Goal: Task Accomplishment & Management: Manage account settings

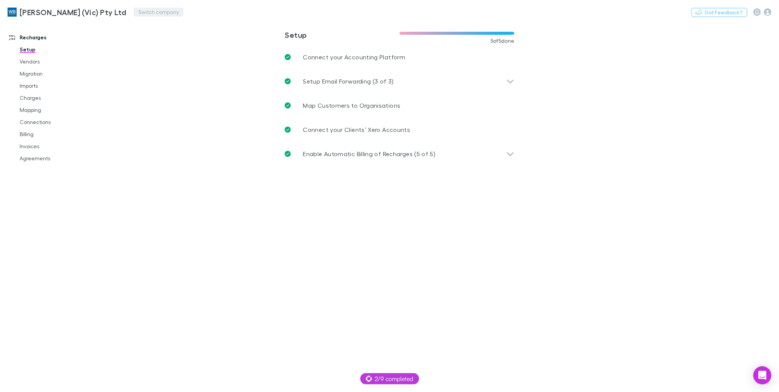
click at [136, 15] on button "Switch company" at bounding box center [159, 12] width 50 height 9
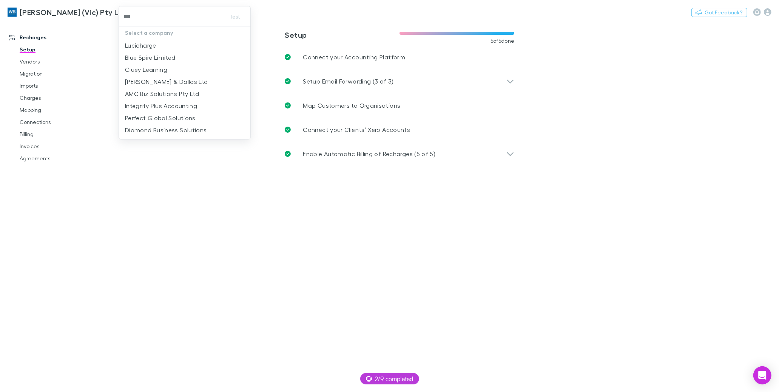
type input "****"
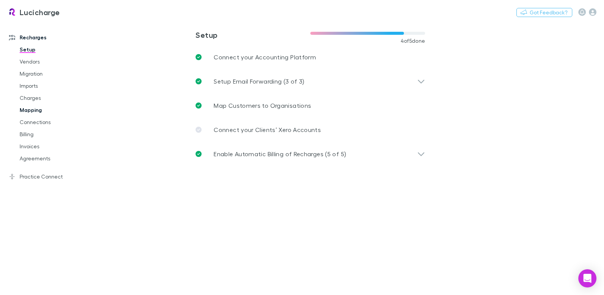
click at [36, 108] on link "Mapping" at bounding box center [53, 110] width 82 height 12
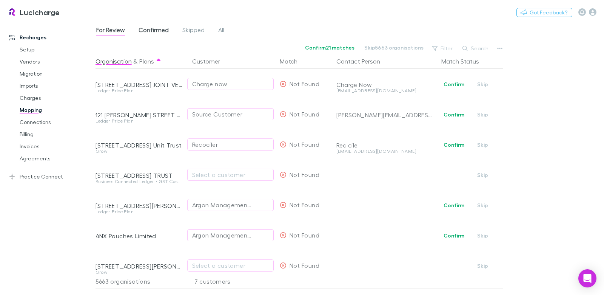
click at [146, 29] on span "Confirmed" at bounding box center [154, 31] width 30 height 10
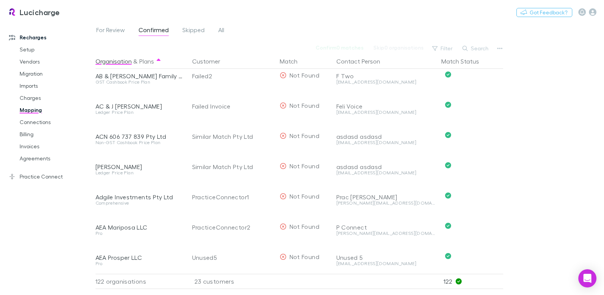
scroll to position [674, 0]
drag, startPoint x: 56, startPoint y: 173, endPoint x: 66, endPoint y: 170, distance: 10.8
click at [56, 173] on link "Practice Connect" at bounding box center [48, 176] width 93 height 12
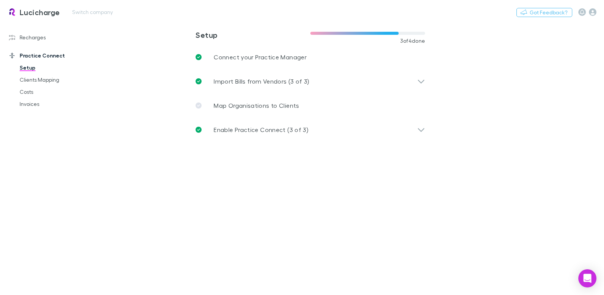
drag, startPoint x: 241, startPoint y: 100, endPoint x: 170, endPoint y: 15, distance: 110.5
click at [241, 100] on link "Map Organisations to Clients" at bounding box center [311, 105] width 242 height 24
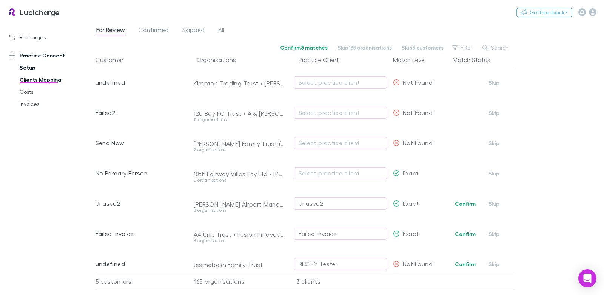
click at [29, 69] on link "Setup" at bounding box center [53, 68] width 82 height 12
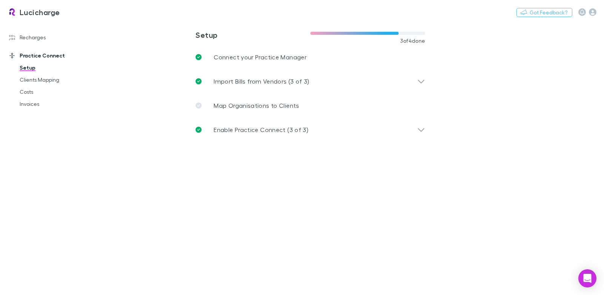
drag, startPoint x: 259, startPoint y: 126, endPoint x: 282, endPoint y: 199, distance: 76.1
click at [259, 126] on p "Enable Practice Connect (3 of 3)" at bounding box center [261, 129] width 95 height 9
click at [270, 176] on p "Define Tracking Rules" at bounding box center [263, 171] width 62 height 9
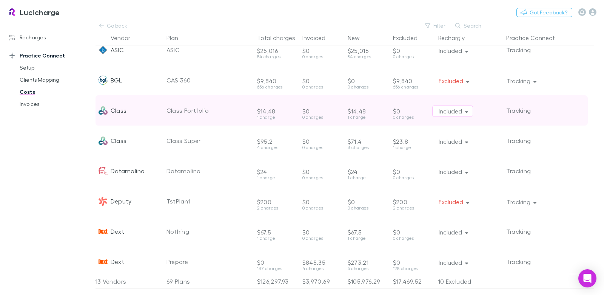
scroll to position [70, 0]
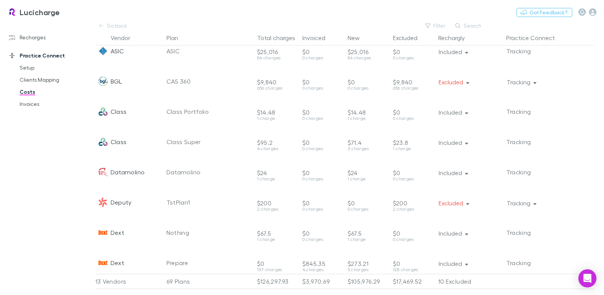
click at [447, 83] on button "Excluded" at bounding box center [453, 81] width 42 height 11
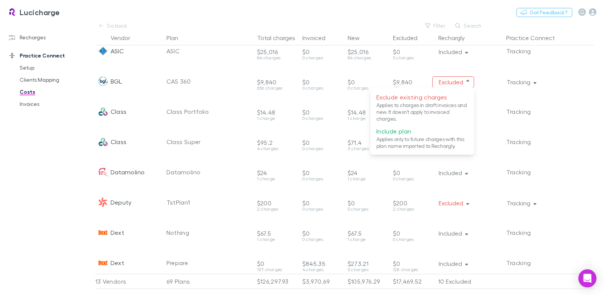
click at [484, 79] on div at bounding box center [302, 147] width 604 height 295
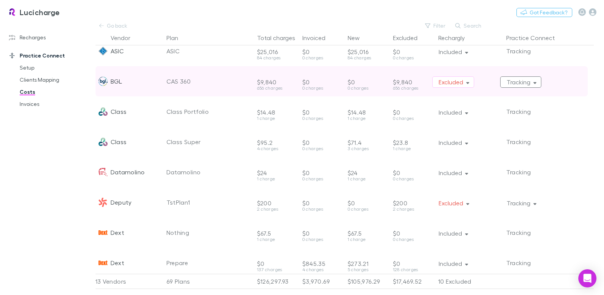
click at [505, 82] on button "Tracking" at bounding box center [521, 81] width 42 height 11
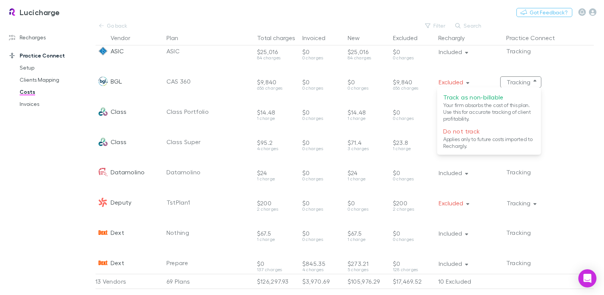
click at [52, 79] on div at bounding box center [302, 147] width 604 height 295
click at [51, 79] on div "Track as non-billable Your firm absorbs the cost of this plan. Use this for acc…" at bounding box center [302, 147] width 604 height 295
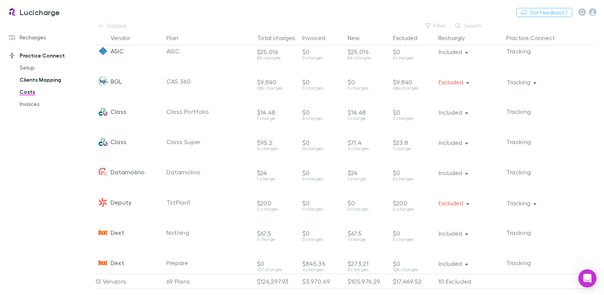
click at [47, 80] on link "Clients Mapping" at bounding box center [53, 80] width 82 height 12
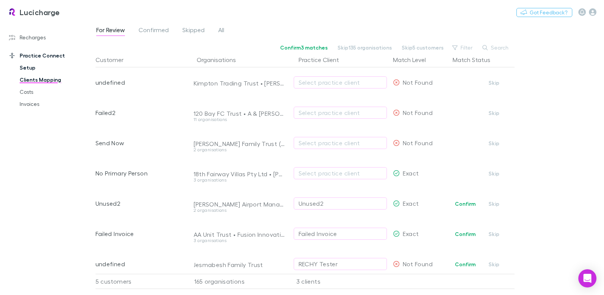
drag, startPoint x: 25, startPoint y: 68, endPoint x: 34, endPoint y: 72, distance: 9.5
click at [26, 68] on link "Setup" at bounding box center [53, 68] width 82 height 12
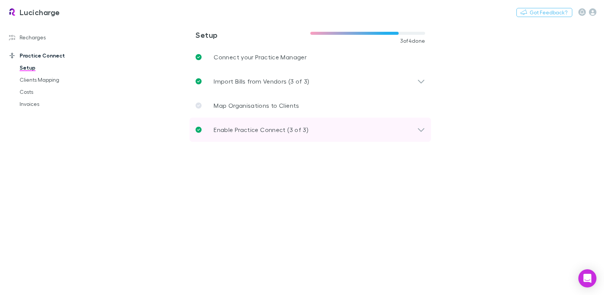
drag, startPoint x: 281, startPoint y: 143, endPoint x: 278, endPoint y: 137, distance: 6.6
click at [281, 143] on div "**********" at bounding box center [311, 92] width 242 height 124
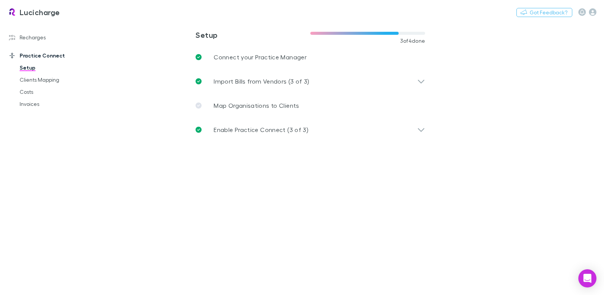
drag, startPoint x: 276, startPoint y: 136, endPoint x: 272, endPoint y: 145, distance: 9.5
click at [277, 136] on div "Enable Practice Connect (3 of 3)" at bounding box center [311, 129] width 242 height 24
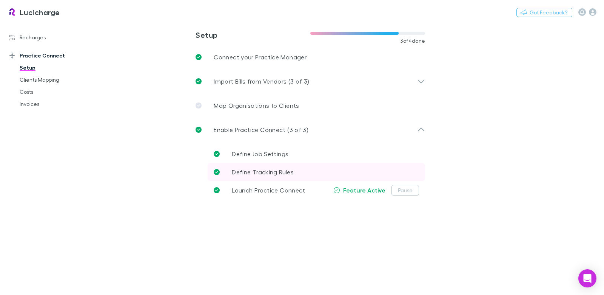
click at [279, 174] on span "Define Tracking Rules" at bounding box center [263, 171] width 62 height 7
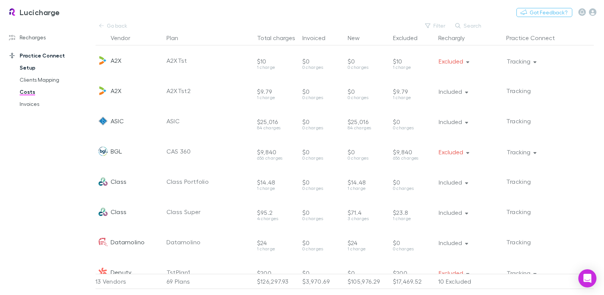
drag, startPoint x: 24, startPoint y: 64, endPoint x: 54, endPoint y: 71, distance: 30.2
click at [24, 64] on link "Setup" at bounding box center [53, 68] width 82 height 12
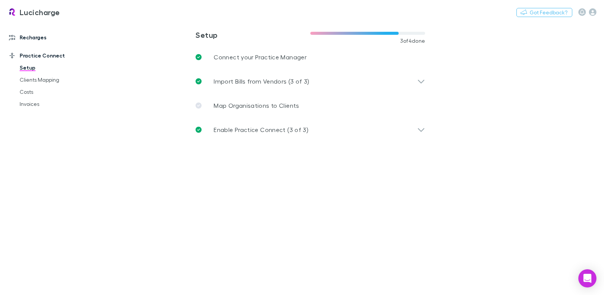
click at [39, 39] on link "Recharges" at bounding box center [48, 37] width 93 height 12
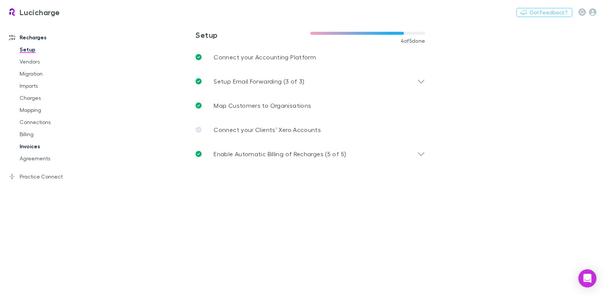
click at [35, 132] on link "Billing" at bounding box center [53, 134] width 82 height 12
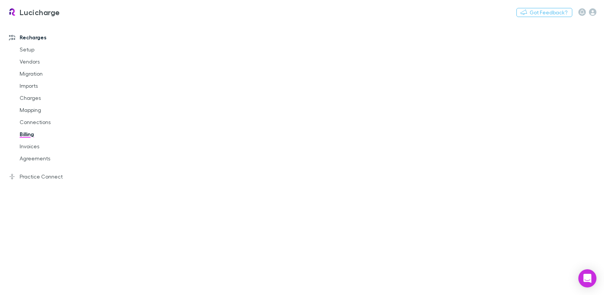
drag, startPoint x: 27, startPoint y: 131, endPoint x: 53, endPoint y: 128, distance: 26.2
click at [27, 131] on link "Billing" at bounding box center [53, 134] width 82 height 12
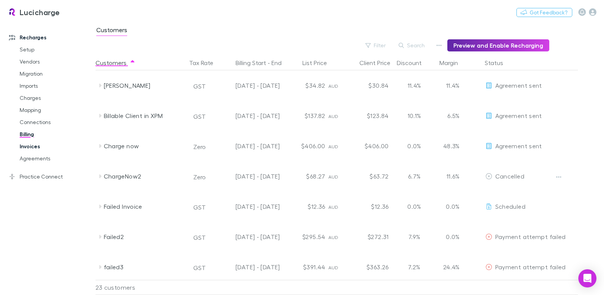
click at [28, 142] on link "Invoices" at bounding box center [53, 146] width 82 height 12
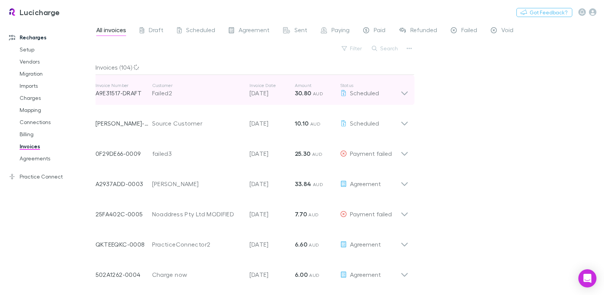
click at [303, 96] on strong "30.80" at bounding box center [303, 93] width 17 height 8
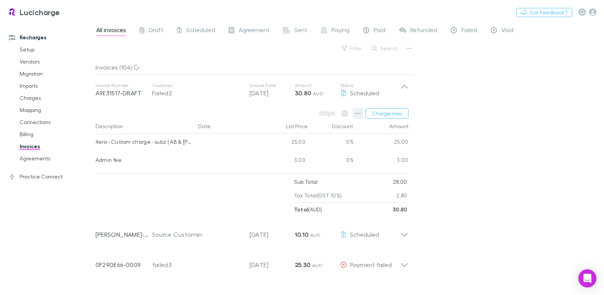
click at [359, 113] on icon "button" at bounding box center [357, 113] width 5 height 6
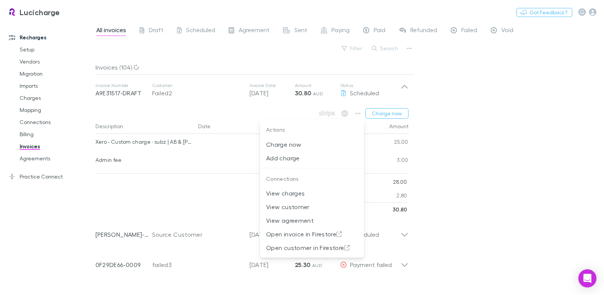
click at [201, 120] on div at bounding box center [302, 147] width 604 height 295
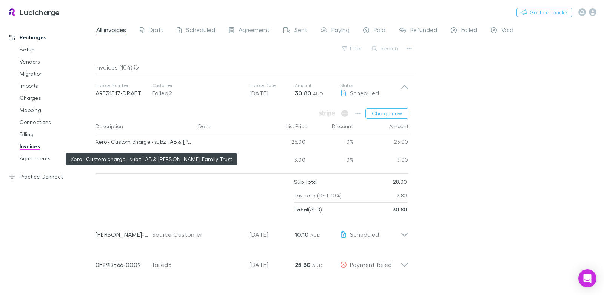
click at [116, 140] on div "Xero - Custom charge · subz | AB & [PERSON_NAME] Family Trust" at bounding box center [144, 142] width 97 height 16
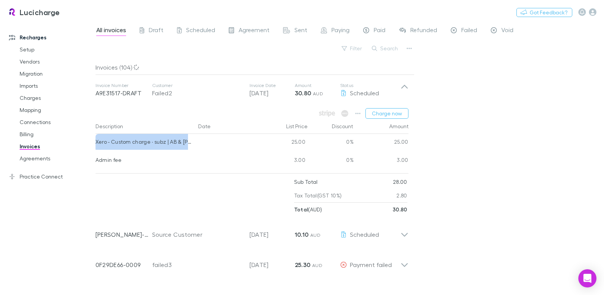
drag, startPoint x: 28, startPoint y: 98, endPoint x: 162, endPoint y: 83, distance: 134.9
click at [28, 98] on link "Charges" at bounding box center [53, 98] width 82 height 12
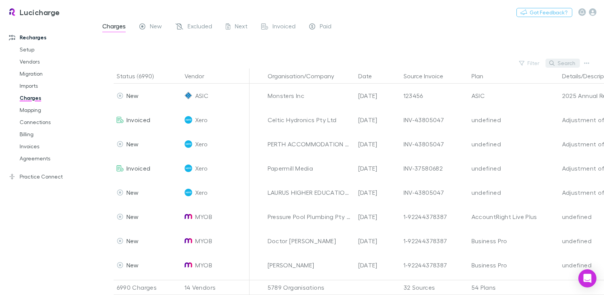
click at [559, 61] on button "Search" at bounding box center [563, 63] width 34 height 9
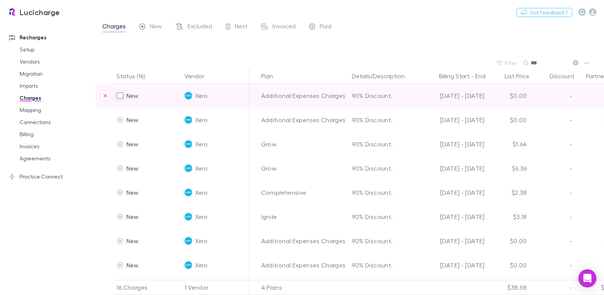
scroll to position [0, 218]
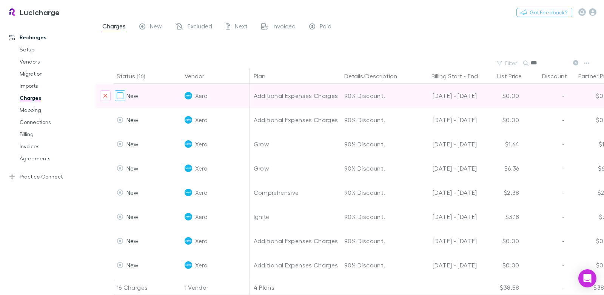
type input "***"
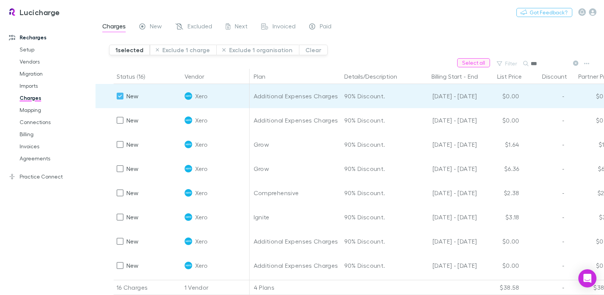
click at [480, 62] on button "Select all" at bounding box center [473, 62] width 33 height 9
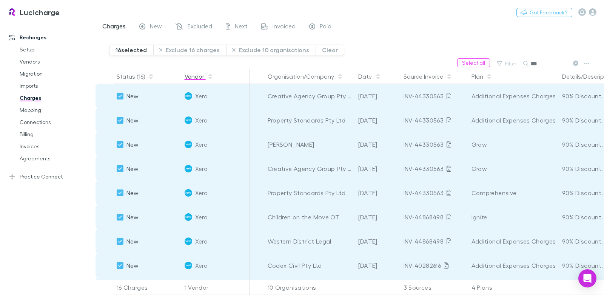
scroll to position [0, 2]
click at [32, 131] on link "Billing" at bounding box center [53, 134] width 82 height 12
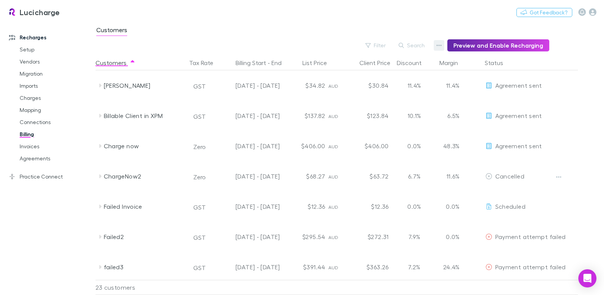
click at [441, 48] on icon "button" at bounding box center [439, 45] width 5 height 6
click at [374, 70] on p "Discount Split" at bounding box center [396, 69] width 92 height 9
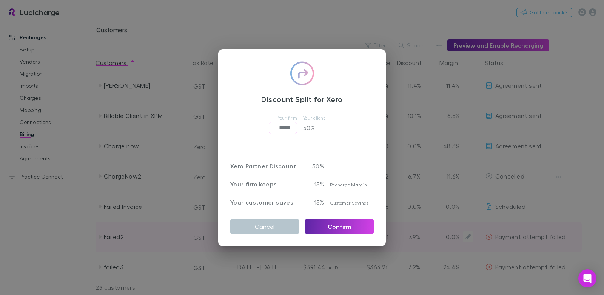
click at [255, 223] on button "Cancel" at bounding box center [264, 226] width 69 height 15
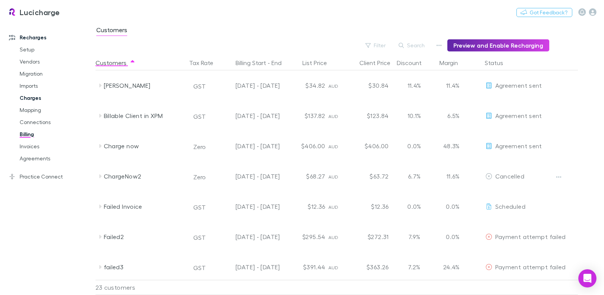
click at [37, 99] on link "Charges" at bounding box center [53, 98] width 82 height 12
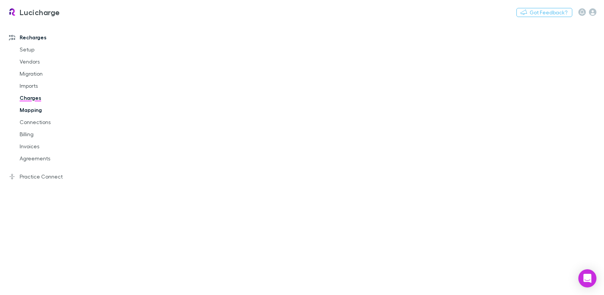
click at [37, 108] on link "Mapping" at bounding box center [53, 110] width 82 height 12
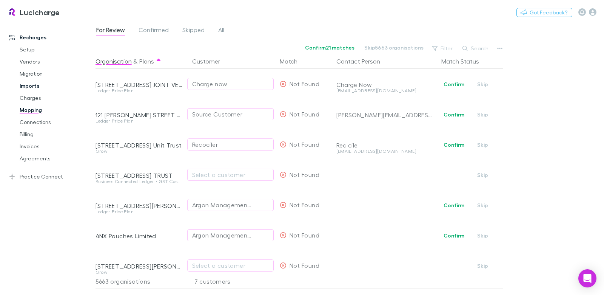
drag, startPoint x: 34, startPoint y: 84, endPoint x: 39, endPoint y: 85, distance: 4.5
click at [35, 85] on link "Imports" at bounding box center [53, 86] width 82 height 12
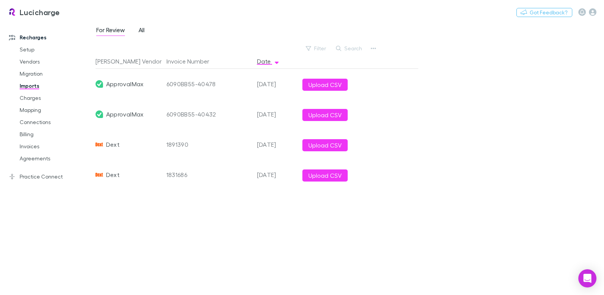
click at [141, 33] on span "All" at bounding box center [142, 31] width 6 height 10
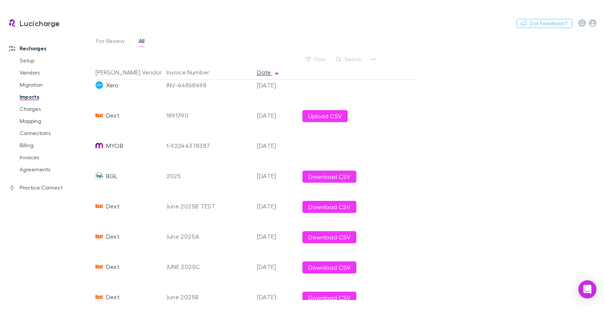
scroll to position [165, 0]
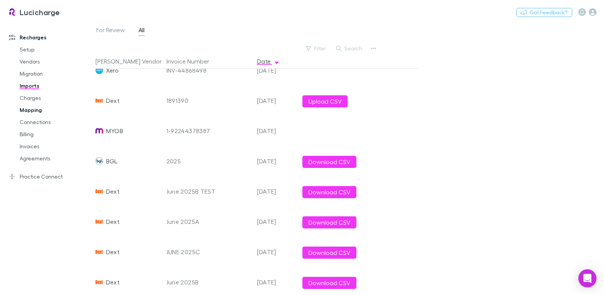
click at [30, 110] on link "Mapping" at bounding box center [53, 110] width 82 height 12
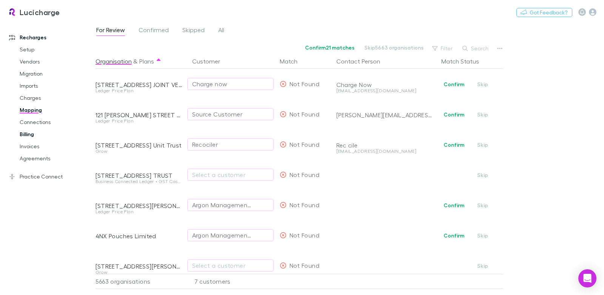
click at [33, 137] on link "Billing" at bounding box center [53, 134] width 82 height 12
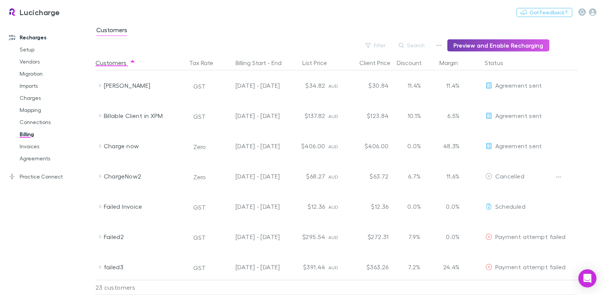
click at [488, 49] on button "Preview and Enable Recharging" at bounding box center [499, 45] width 102 height 12
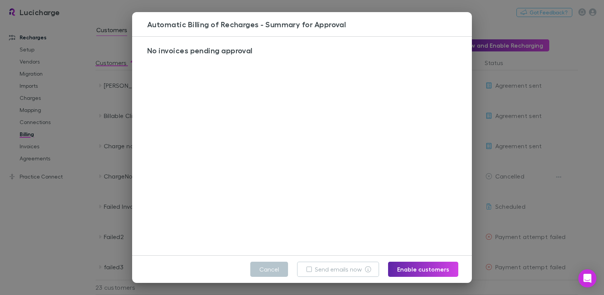
drag, startPoint x: 64, startPoint y: 202, endPoint x: 68, endPoint y: 187, distance: 15.5
click at [65, 202] on div "Automatic Billing of Recharges - Summary for Approval No invoices pending appro…" at bounding box center [302, 147] width 604 height 295
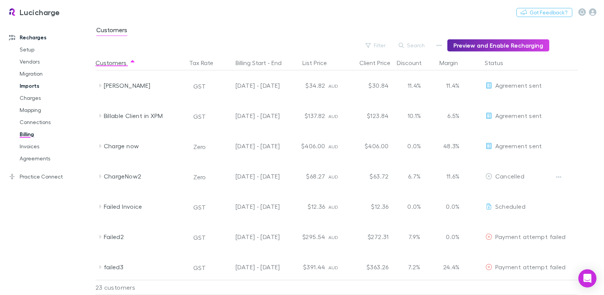
drag, startPoint x: 37, startPoint y: 107, endPoint x: 46, endPoint y: 85, distance: 24.3
click at [37, 107] on link "Mapping" at bounding box center [53, 110] width 82 height 12
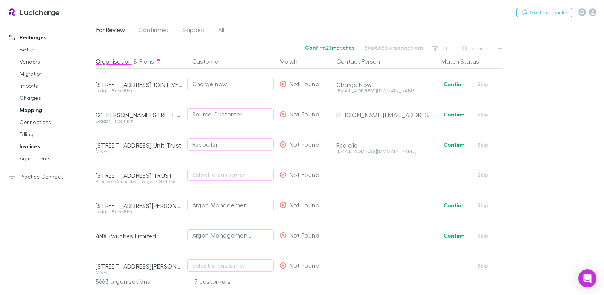
click at [35, 147] on link "Invoices" at bounding box center [53, 146] width 82 height 12
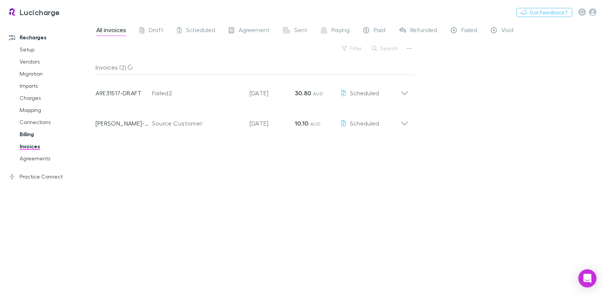
click at [32, 134] on link "Billing" at bounding box center [53, 134] width 82 height 12
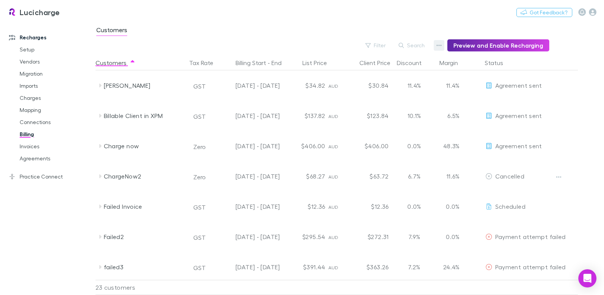
click at [442, 43] on icon "button" at bounding box center [439, 45] width 5 height 6
click at [359, 81] on p "Admin Fee" at bounding box center [396, 83] width 92 height 9
